Goal: Information Seeking & Learning: Learn about a topic

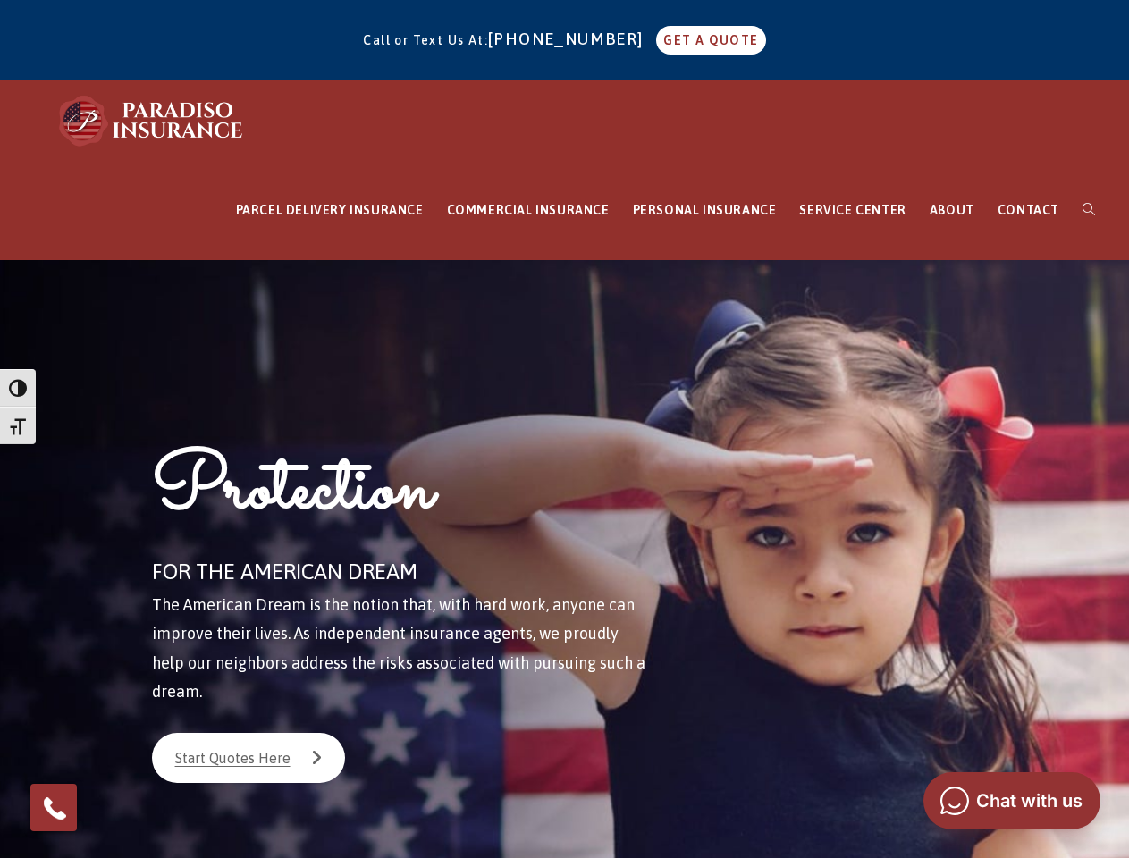
click at [564, 429] on div "Protection FOR THE AMERICAN DREAM The American Dream is the notion that, with h…" at bounding box center [417, 598] width 590 height 677
click at [18, 388] on span "button" at bounding box center [18, 388] width 18 height 18
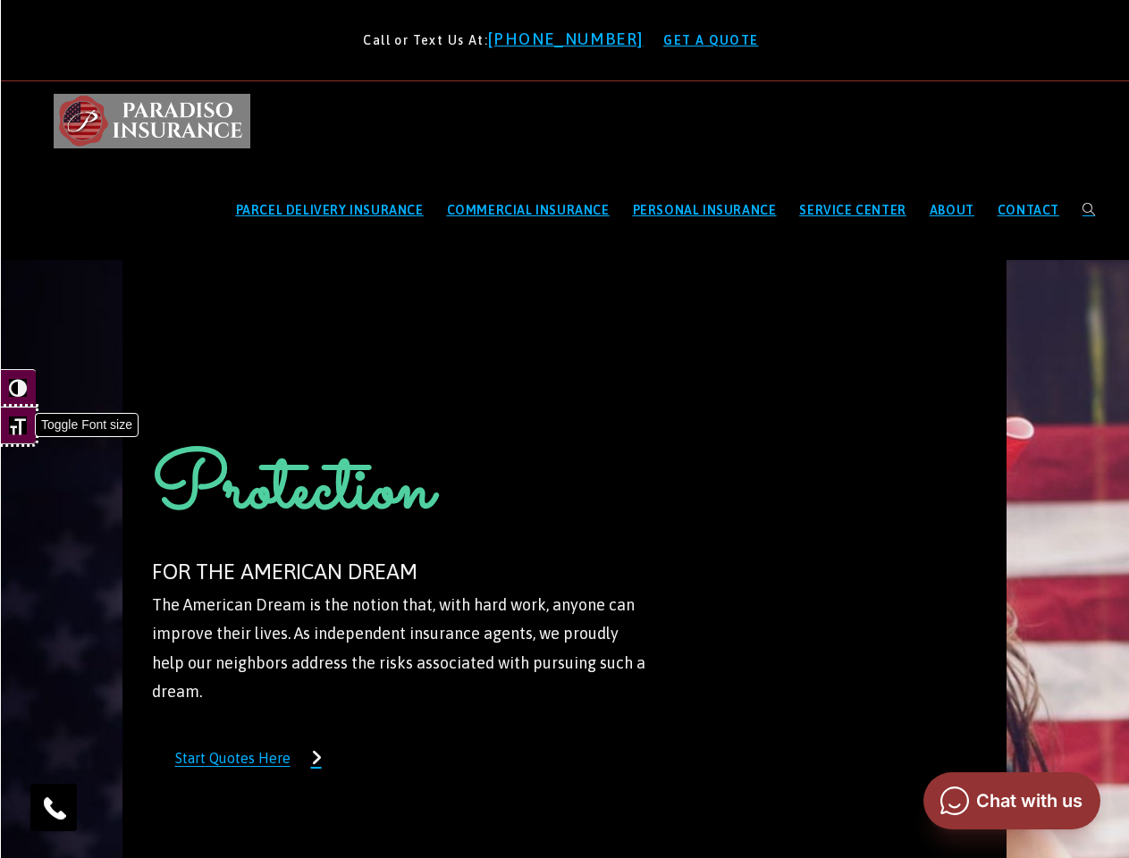
click at [18, 425] on span "button" at bounding box center [18, 425] width 18 height 18
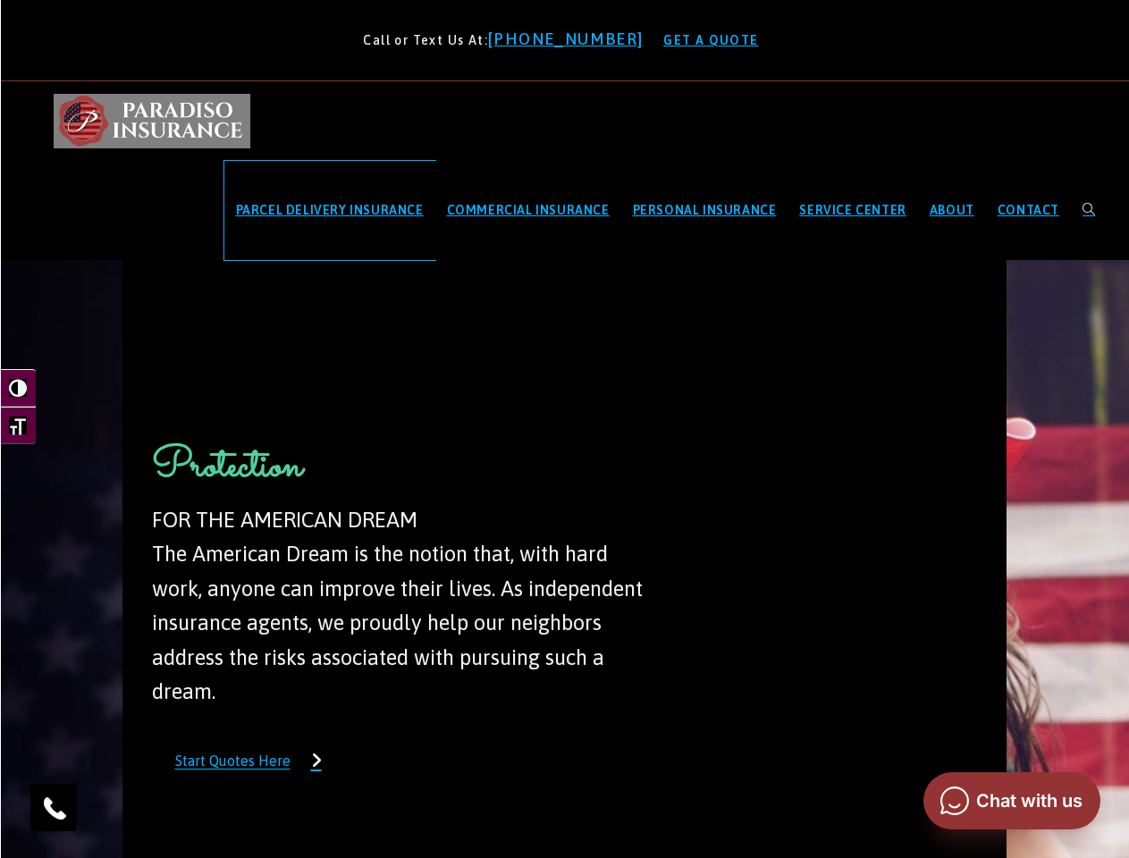
click at [330, 210] on span "PARCEL DELIVERY INSURANCE" at bounding box center [330, 210] width 188 height 14
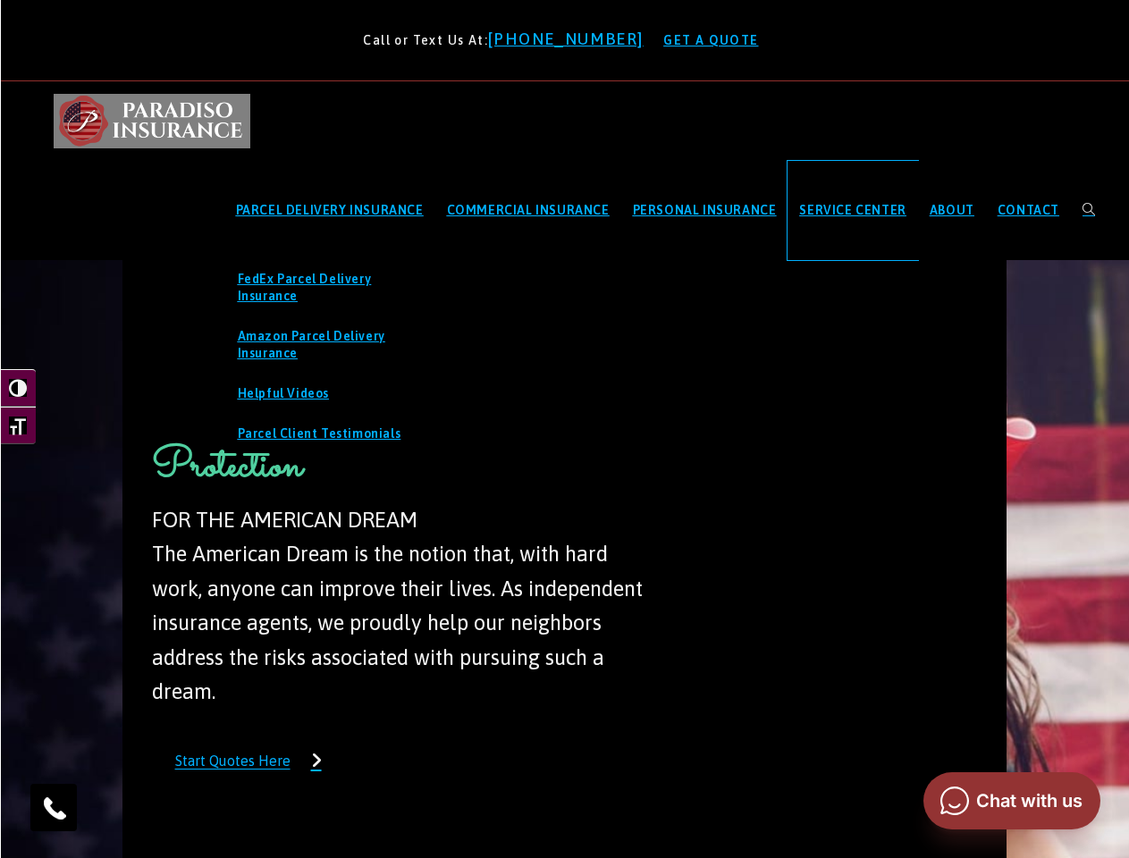
click at [852, 210] on span "SERVICE CENTER" at bounding box center [852, 210] width 106 height 14
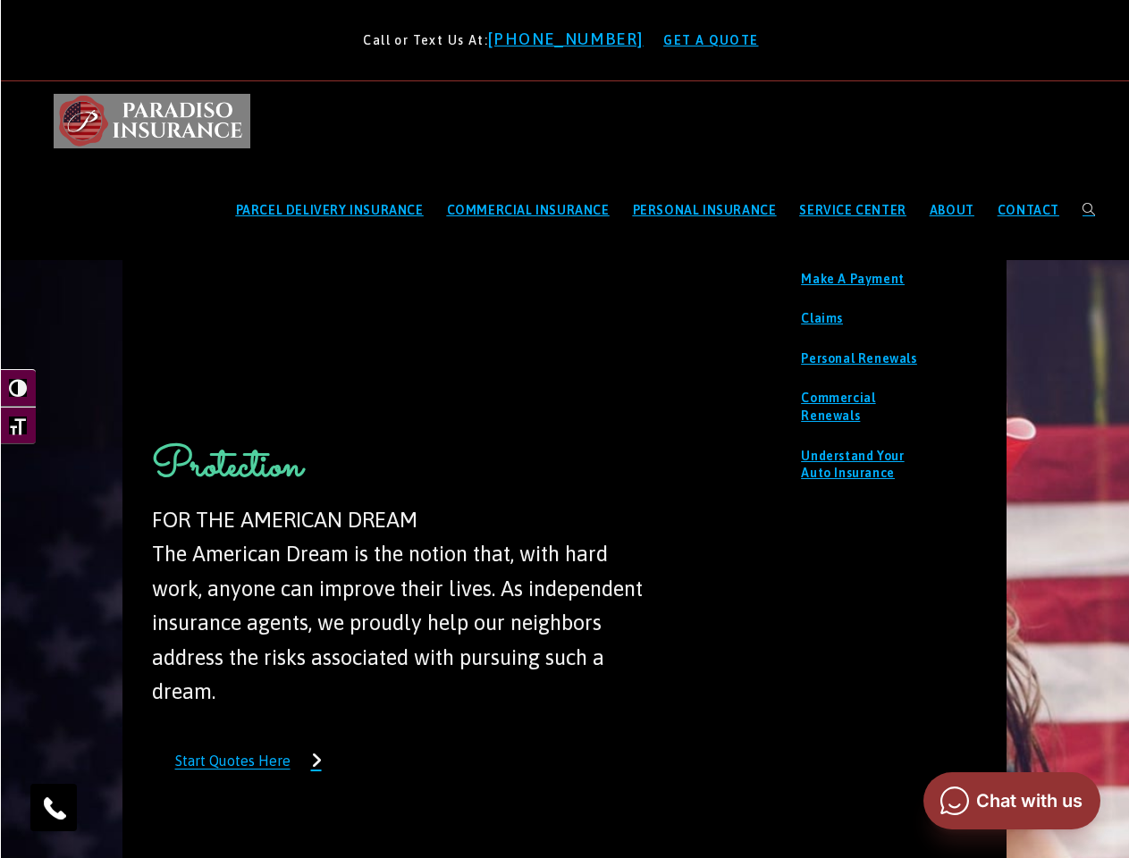
click at [54, 807] on img at bounding box center [54, 807] width 29 height 29
